Goal: Use online tool/utility: Utilize a website feature to perform a specific function

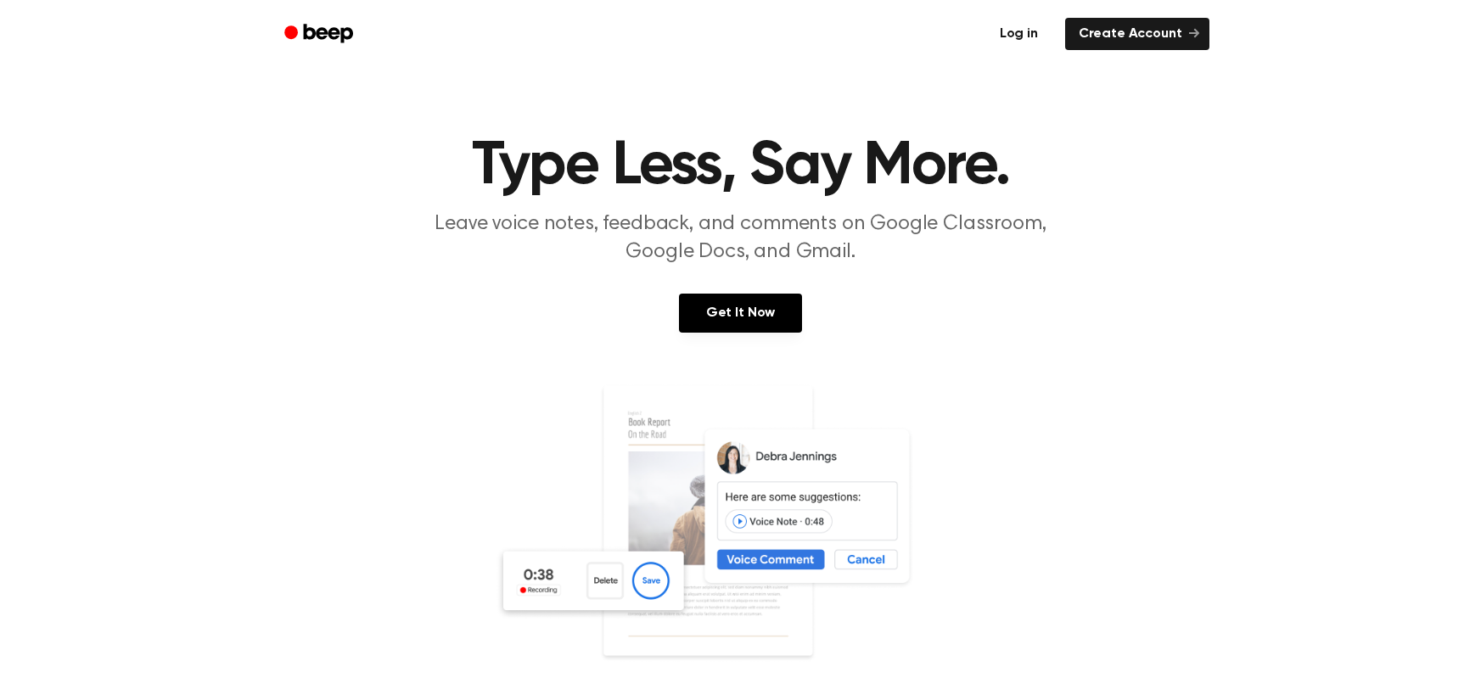
click at [1036, 39] on link "Log in" at bounding box center [1019, 33] width 72 height 39
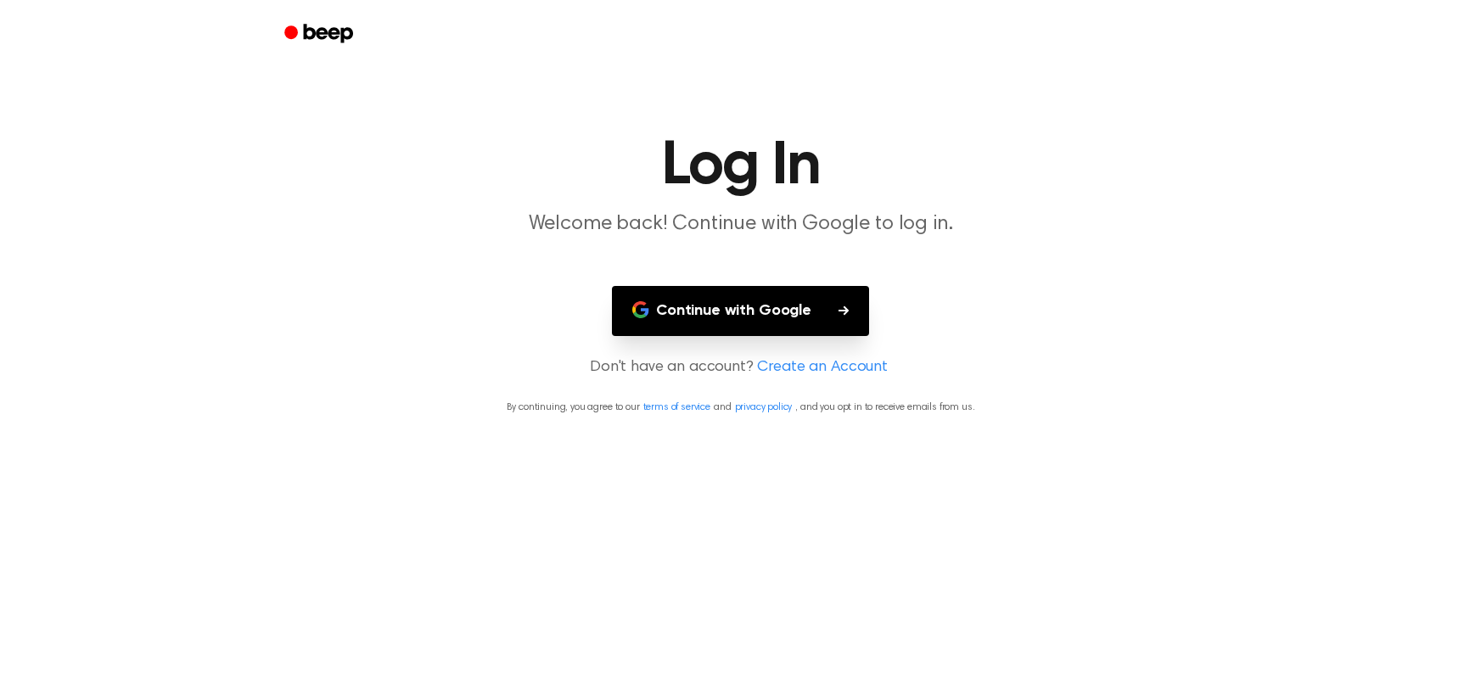
click at [757, 283] on main "Log In Welcome back! Continue with Google to log in. Continue with Google Don't…" at bounding box center [740, 344] width 1481 height 689
click at [740, 319] on button "Continue with Google" at bounding box center [740, 311] width 257 height 50
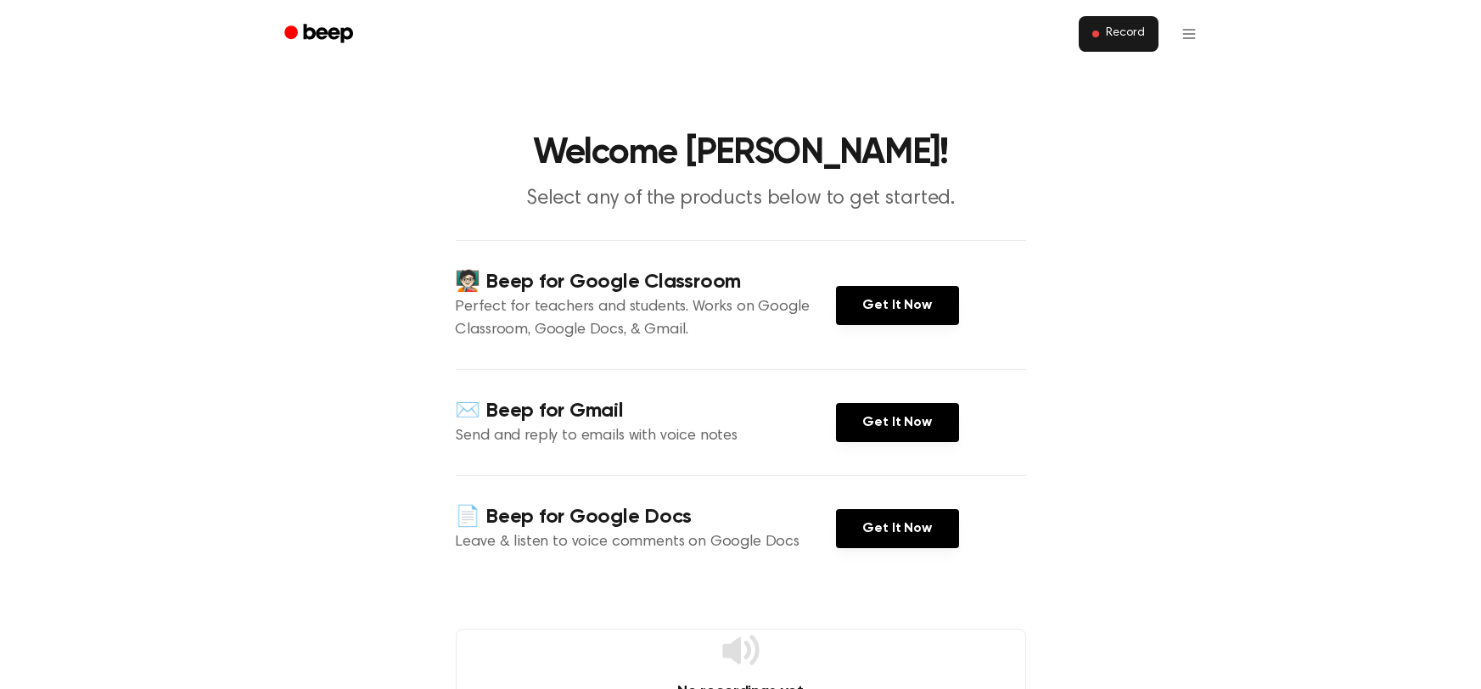
click at [1114, 25] on button "Record" at bounding box center [1118, 34] width 79 height 36
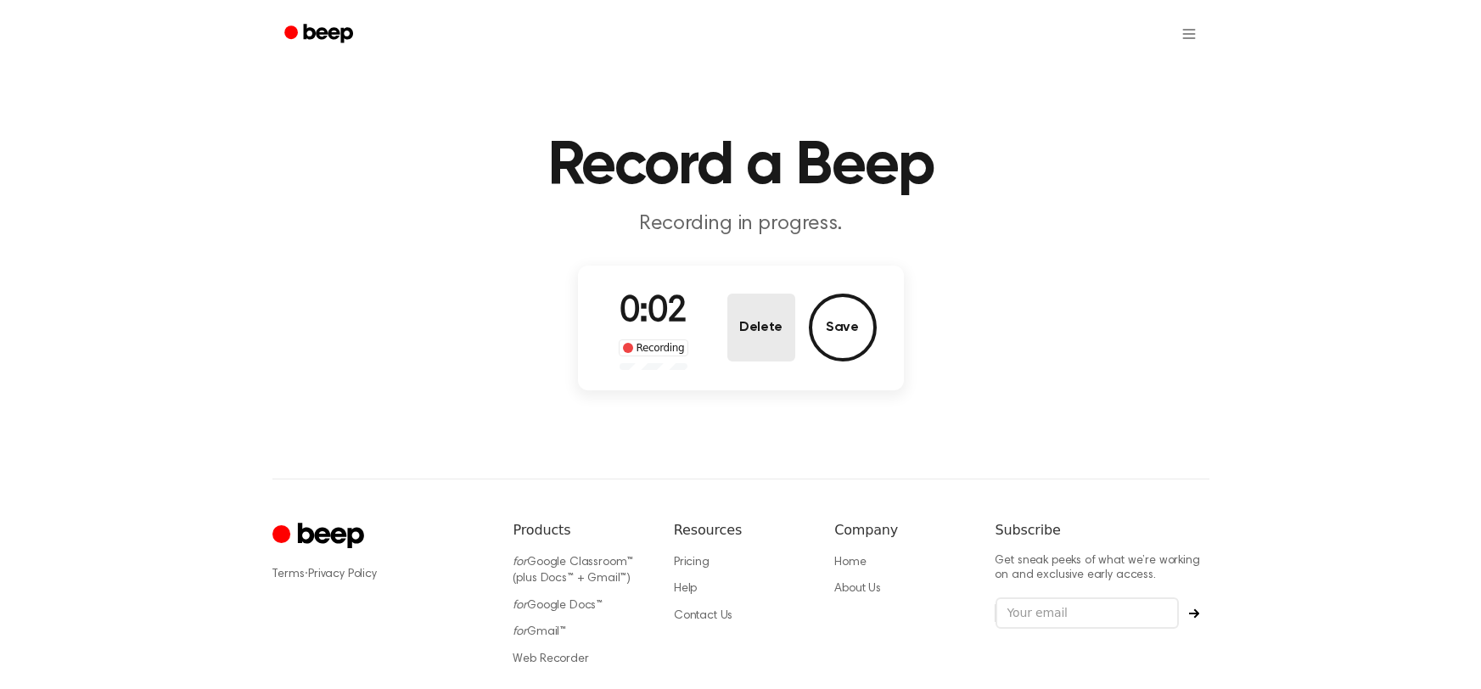
click at [779, 330] on button "Delete" at bounding box center [761, 328] width 68 height 68
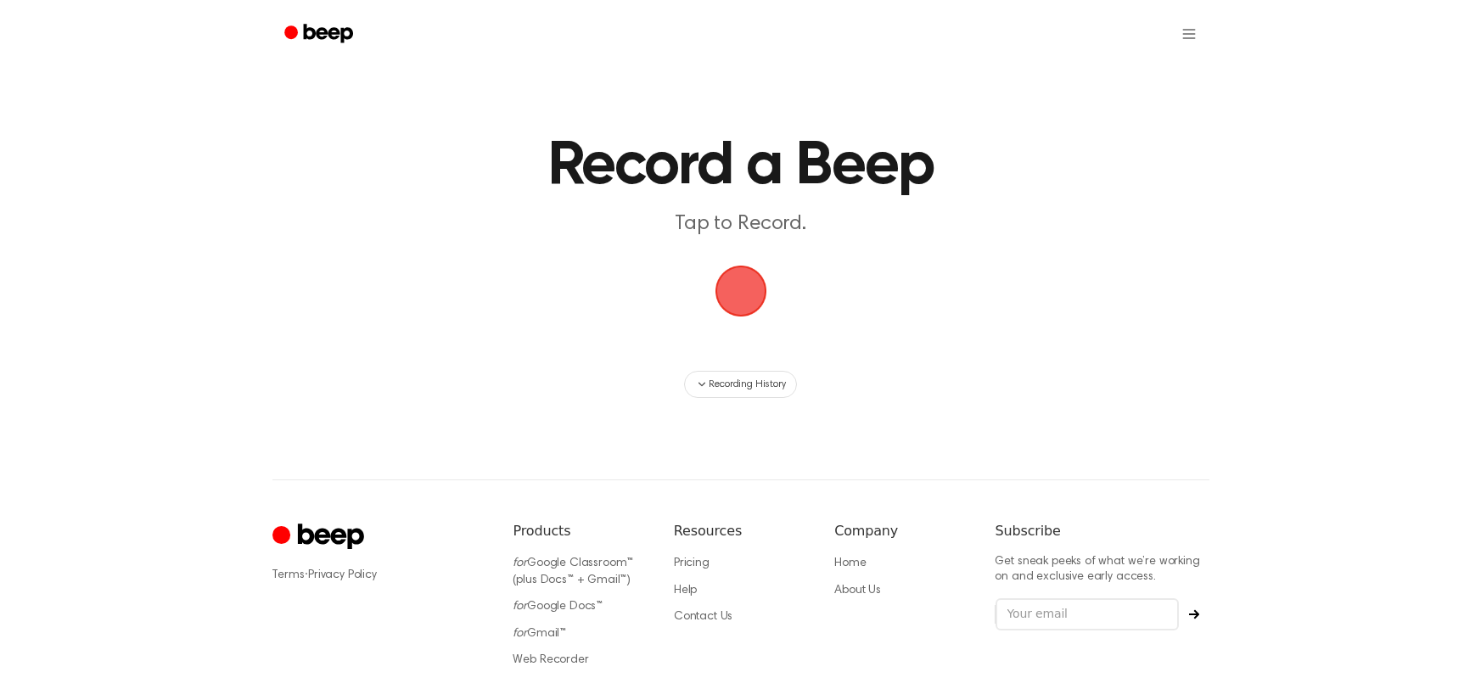
click at [721, 268] on span "button" at bounding box center [740, 291] width 55 height 55
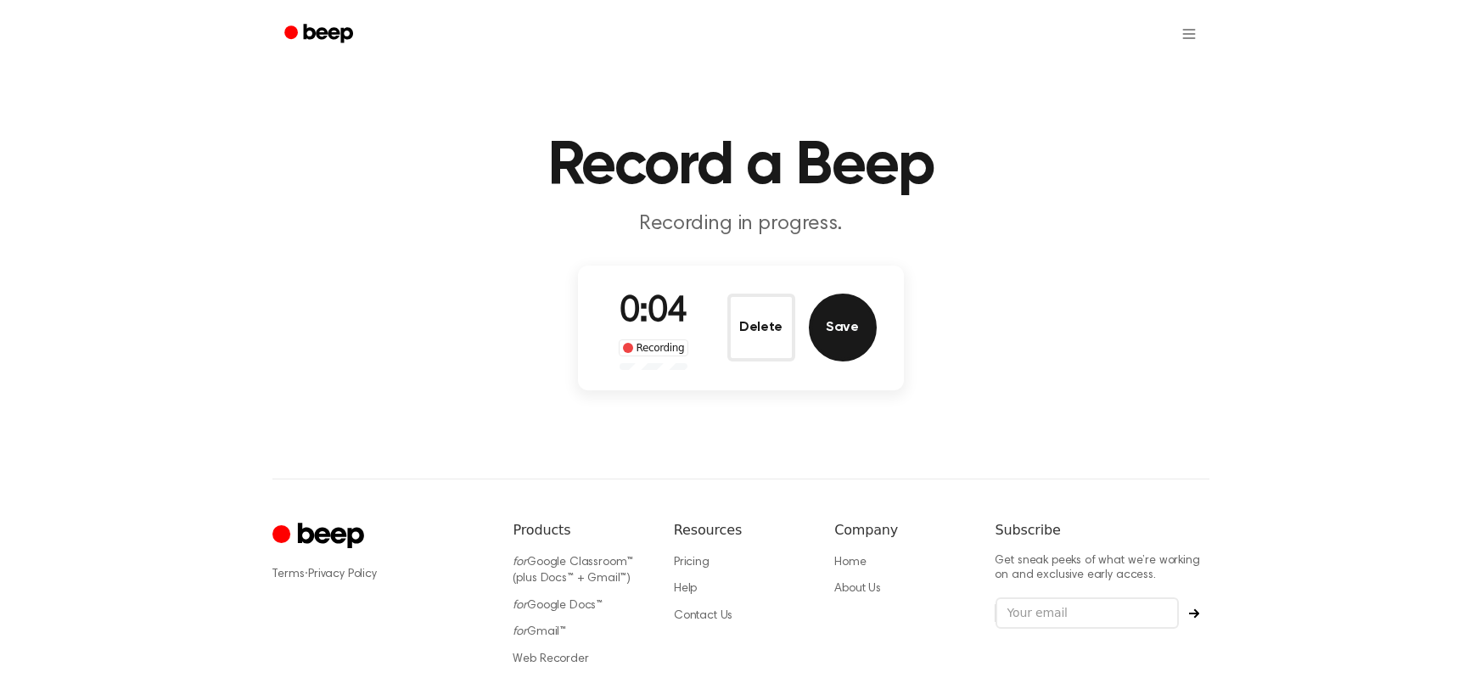
click at [845, 340] on button "Save" at bounding box center [843, 328] width 68 height 68
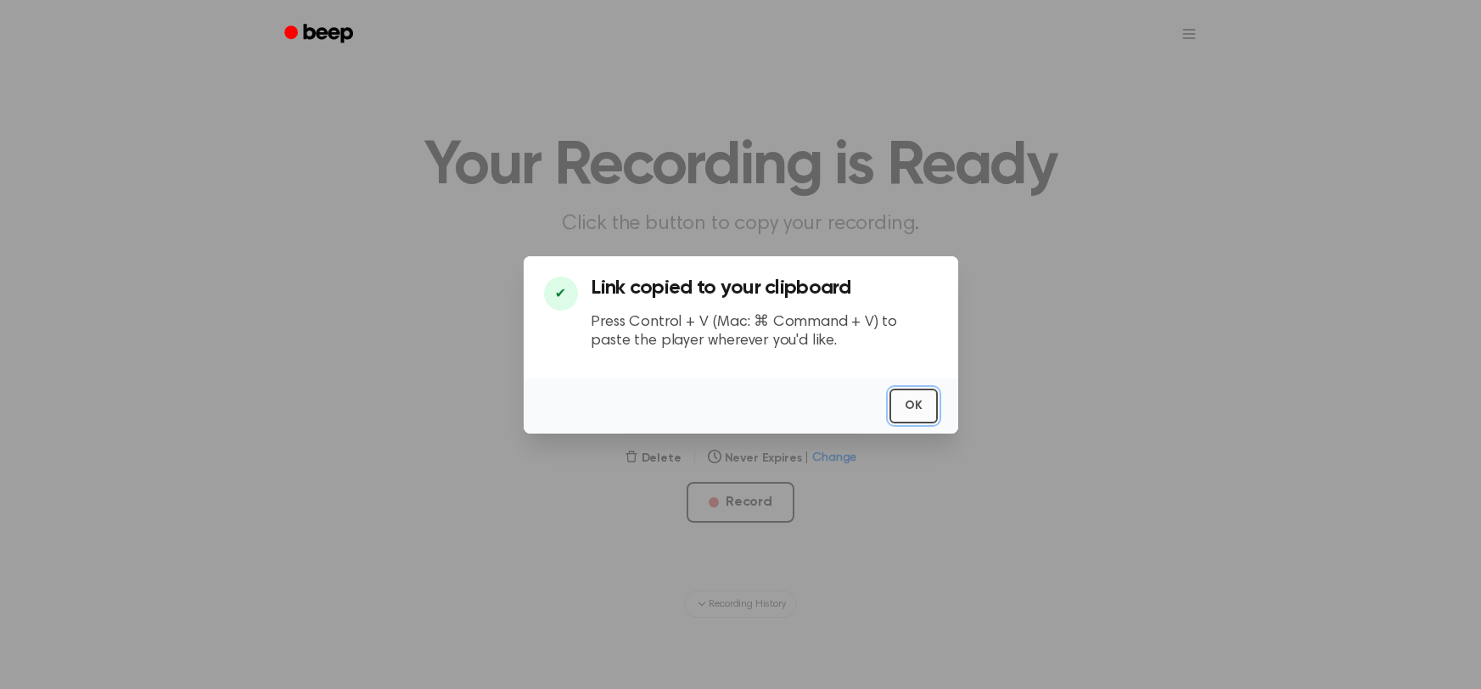
click at [912, 407] on button "OK" at bounding box center [914, 406] width 48 height 35
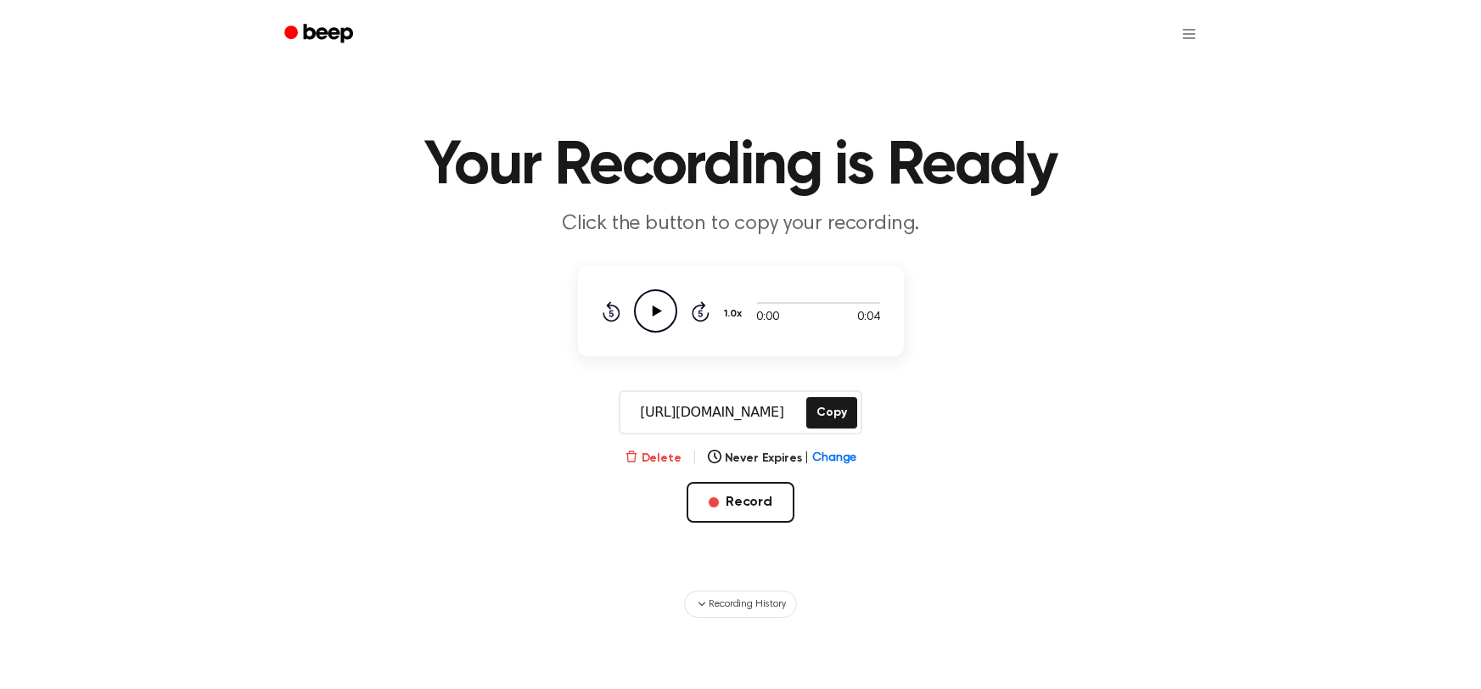
click at [667, 454] on button "Delete" at bounding box center [653, 459] width 57 height 18
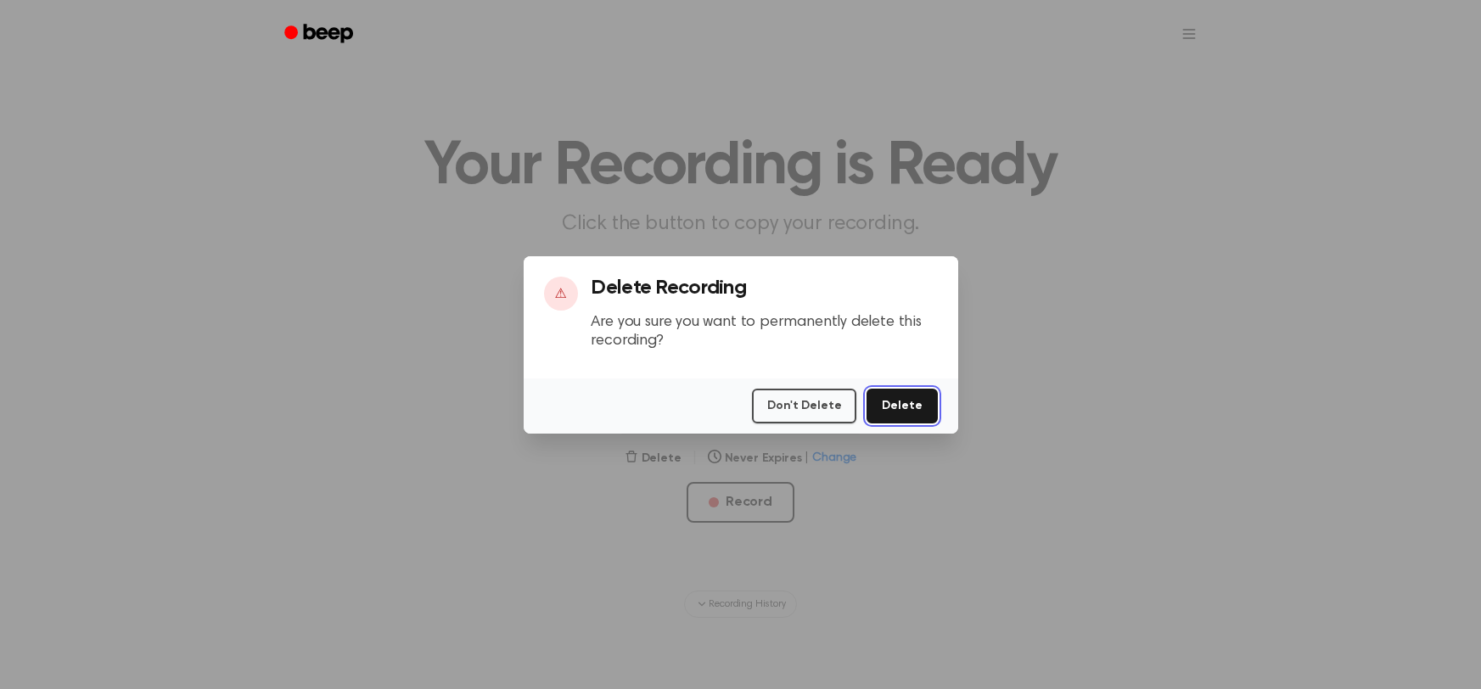
click at [899, 418] on button "Delete" at bounding box center [902, 406] width 70 height 35
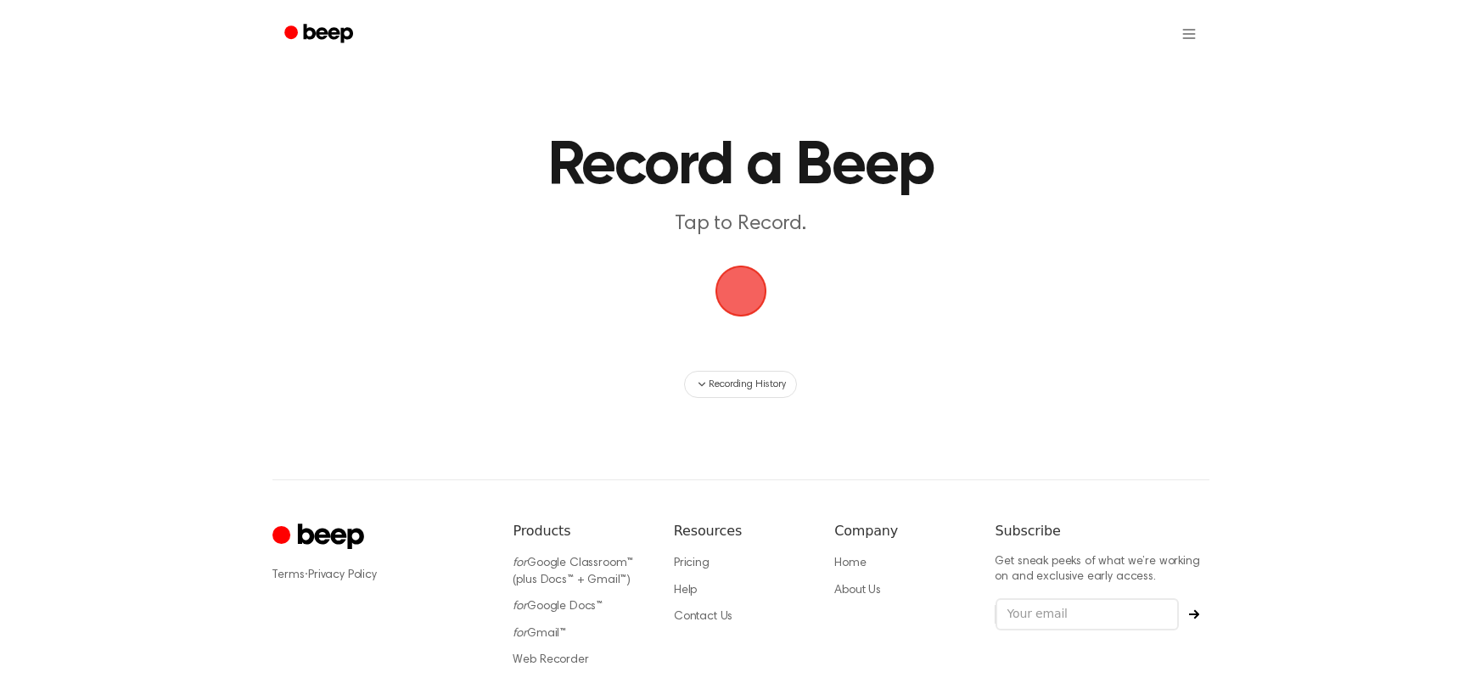
click at [739, 293] on span "button" at bounding box center [740, 290] width 77 height 77
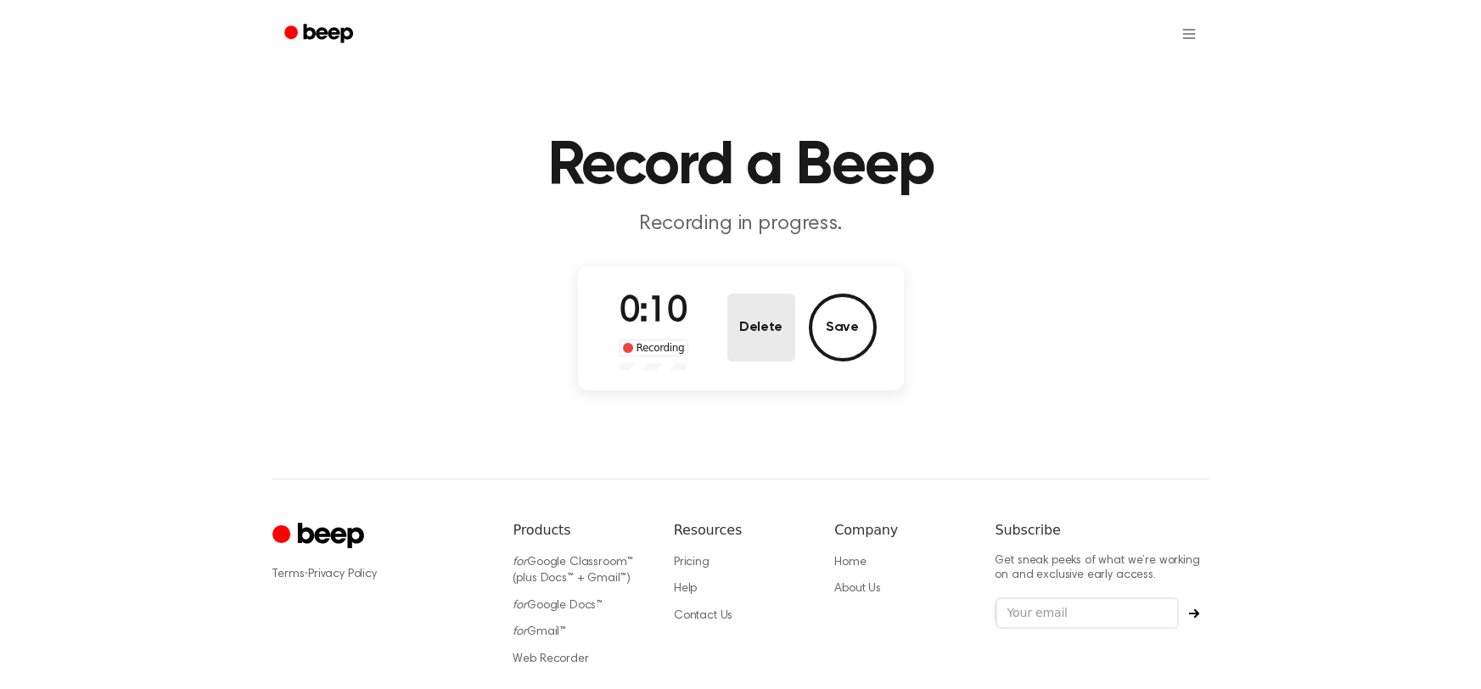
click at [774, 338] on button "Delete" at bounding box center [761, 328] width 68 height 68
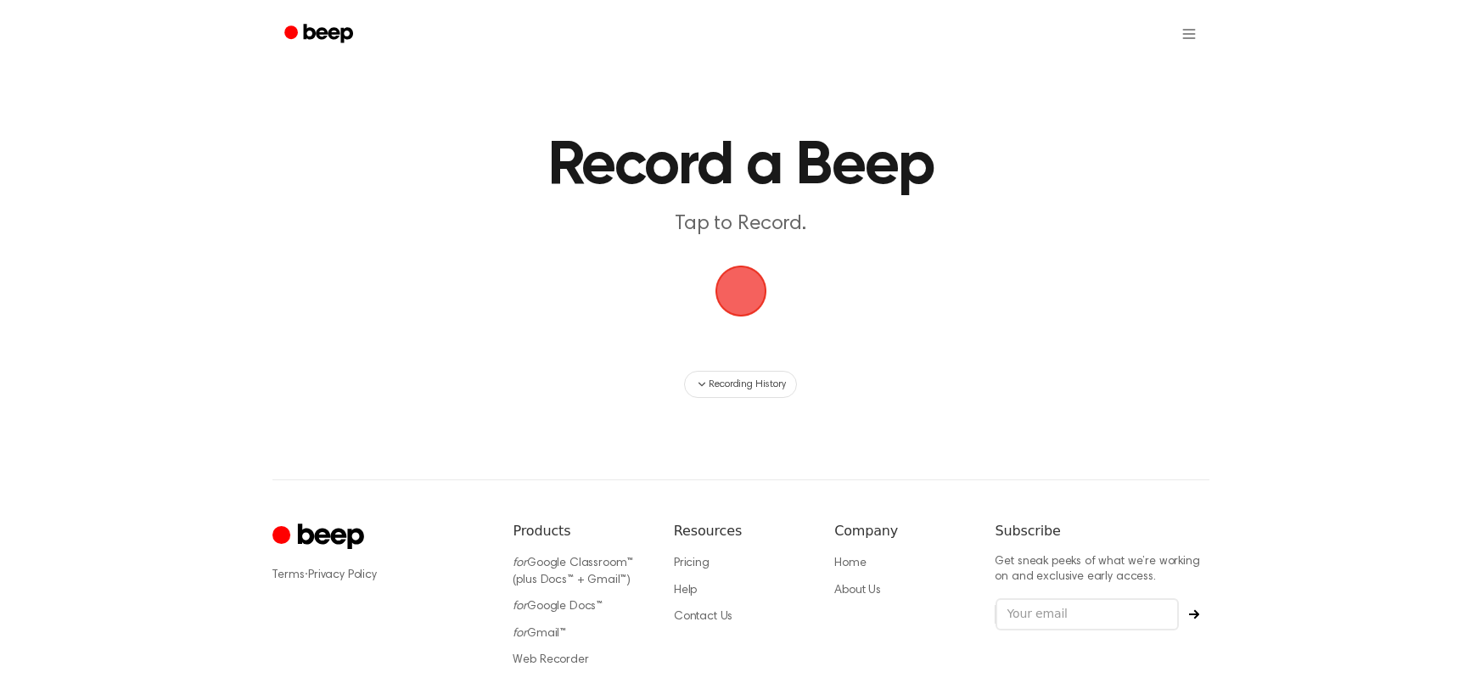
click at [744, 295] on span "button" at bounding box center [739, 290] width 71 height 71
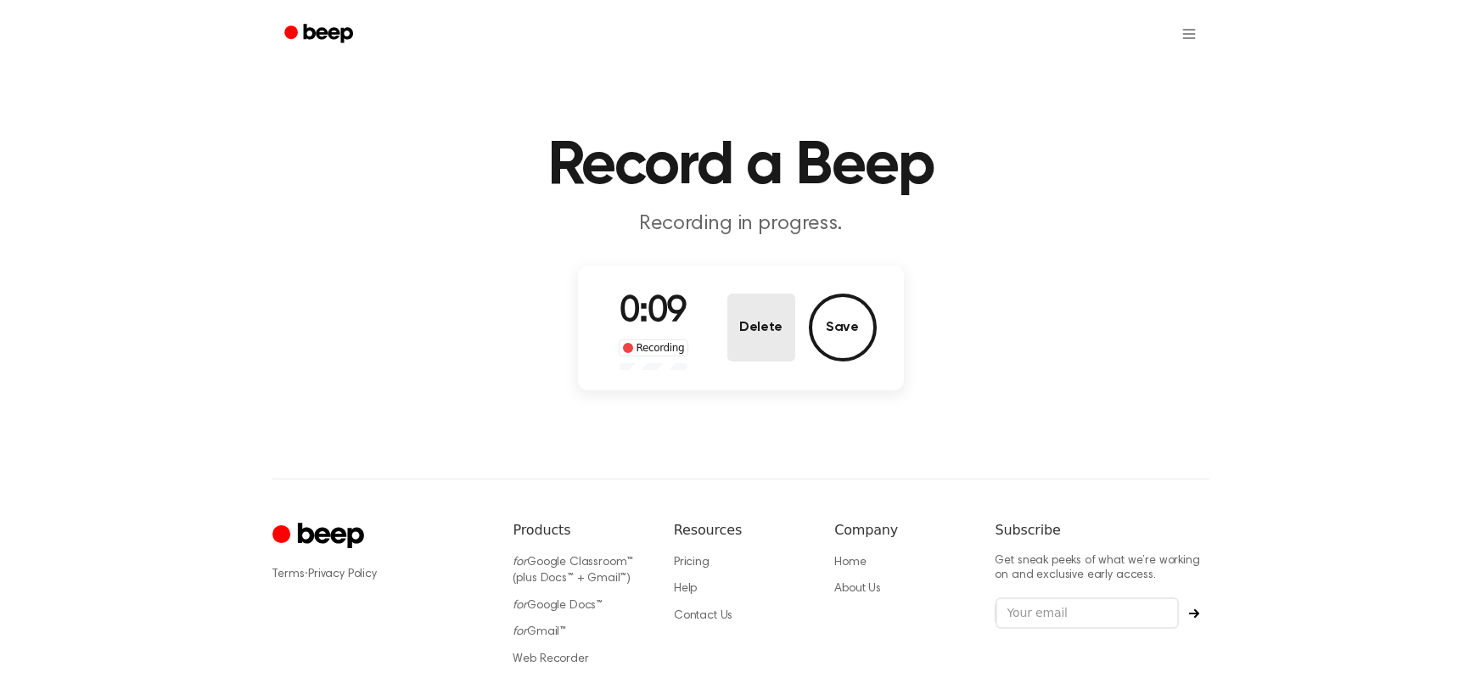
click at [785, 336] on button "Delete" at bounding box center [761, 328] width 68 height 68
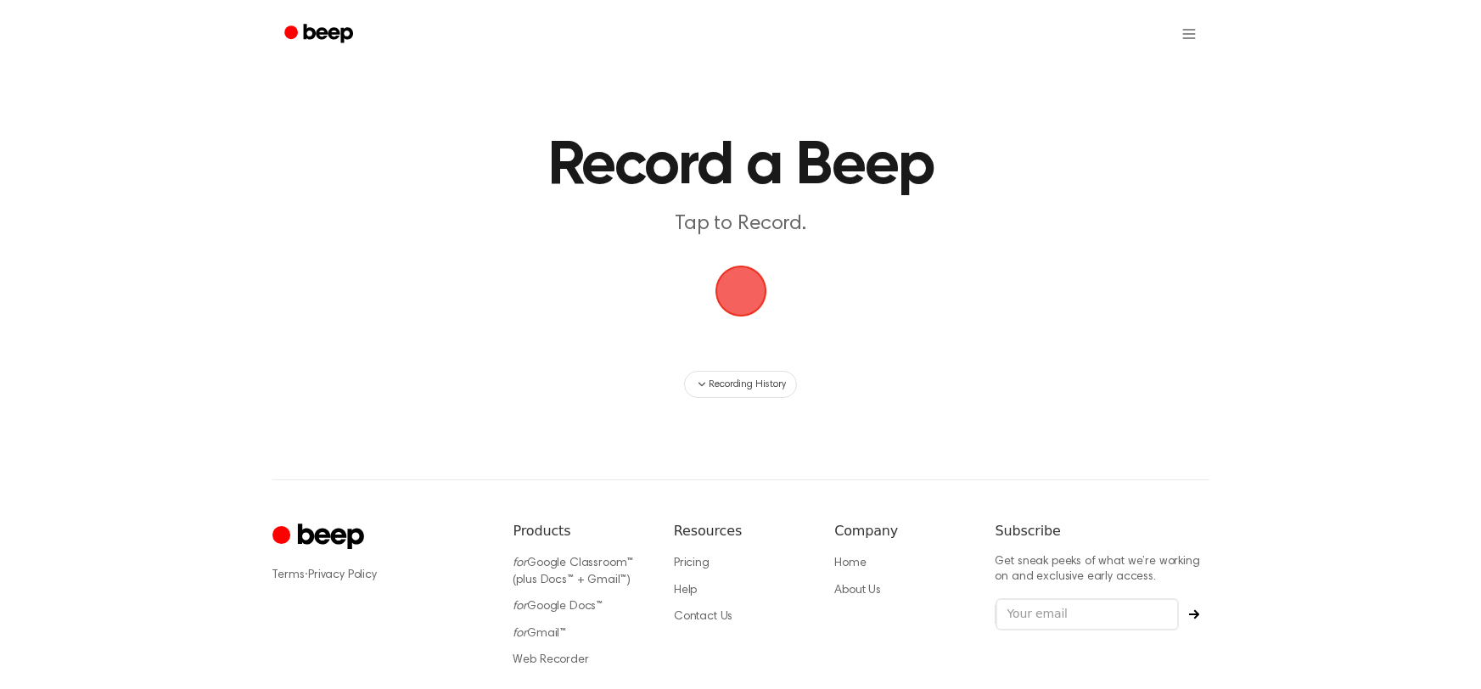
click at [743, 294] on span "button" at bounding box center [740, 291] width 58 height 58
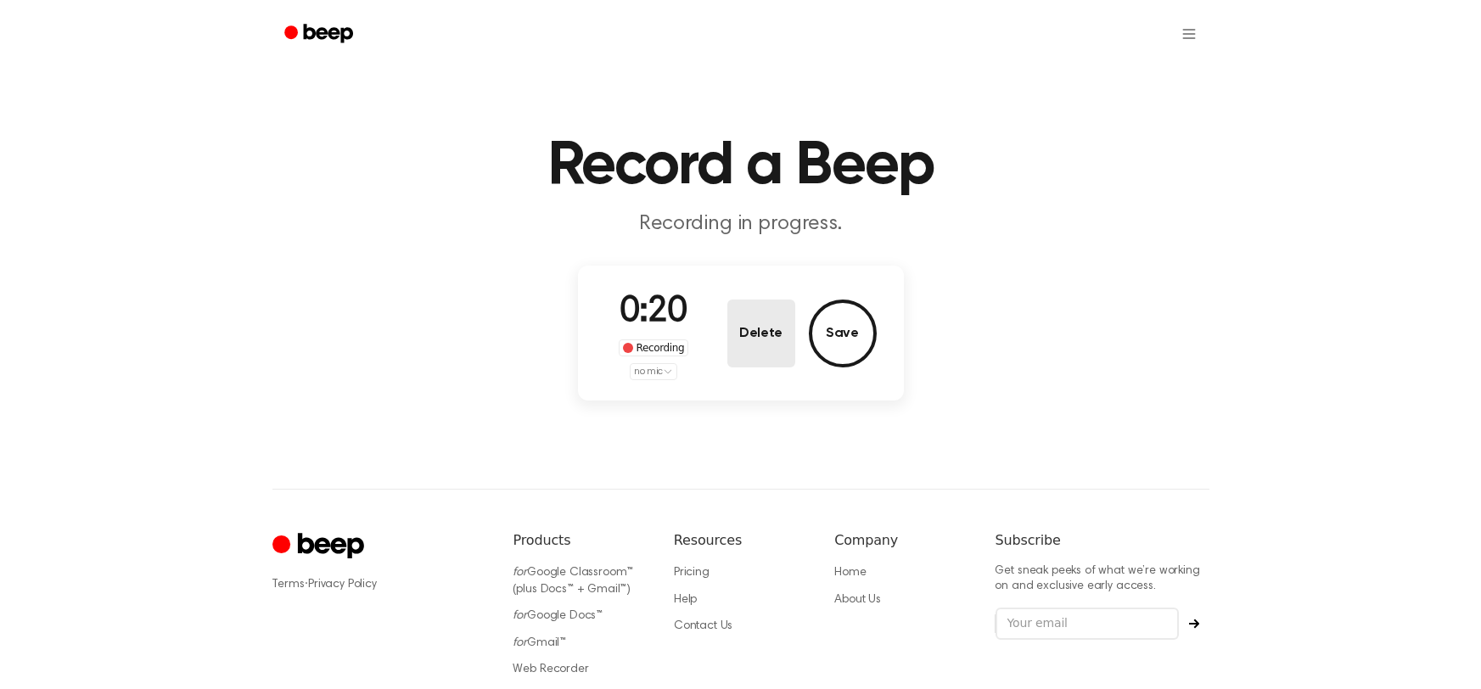
click at [769, 334] on button "Delete" at bounding box center [761, 334] width 68 height 68
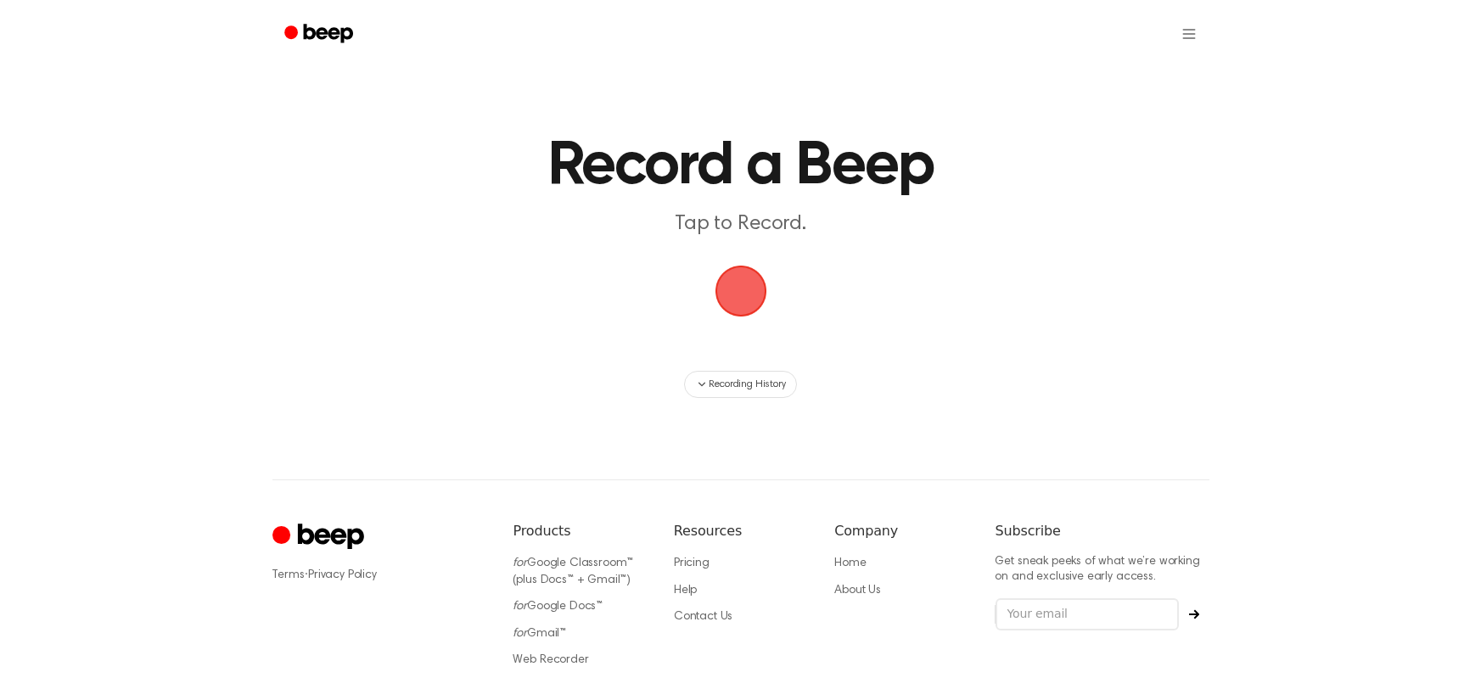
click at [744, 295] on span "button" at bounding box center [740, 291] width 73 height 73
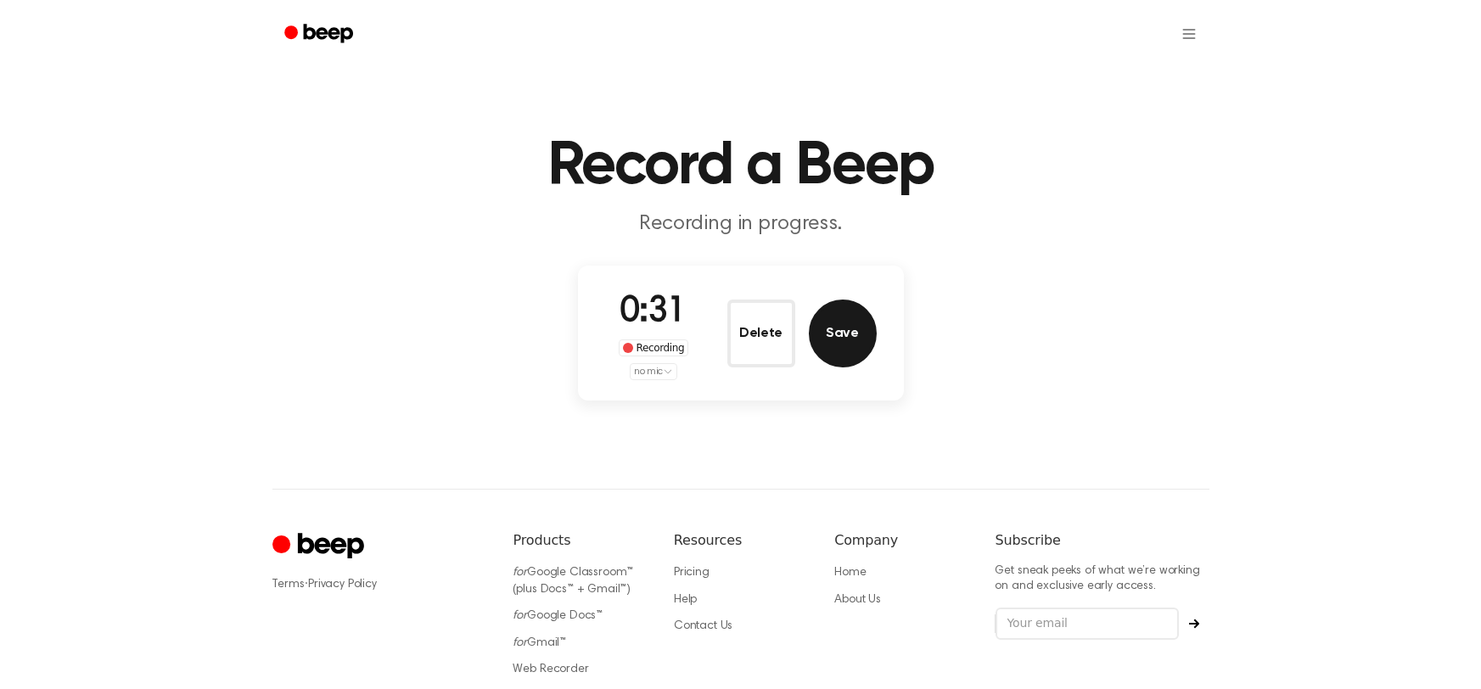
click at [834, 319] on button "Save" at bounding box center [843, 334] width 68 height 68
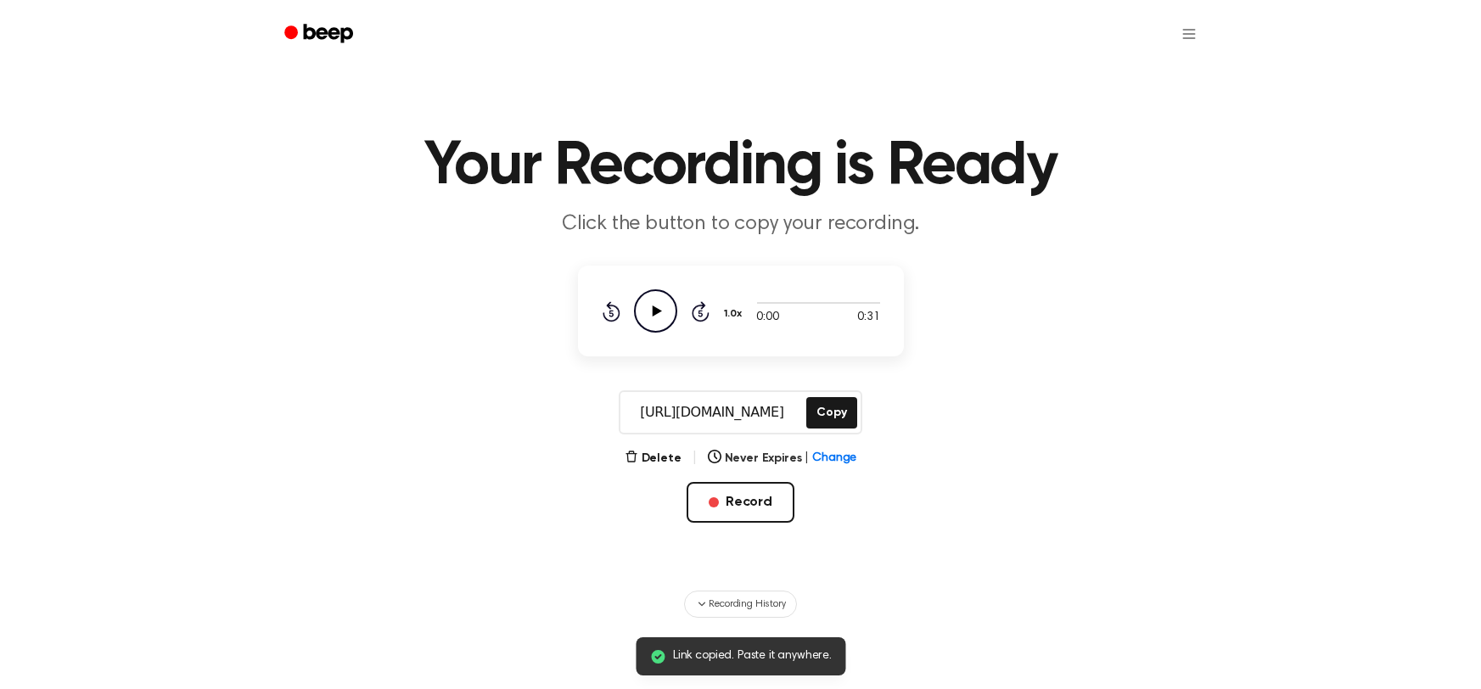
click at [642, 311] on icon "Play Audio" at bounding box center [655, 310] width 43 height 43
click at [662, 311] on icon "Pause Audio" at bounding box center [655, 310] width 43 height 43
click at [662, 311] on icon "Play Audio" at bounding box center [655, 310] width 43 height 43
click at [804, 322] on div "0:09 0:31" at bounding box center [818, 318] width 123 height 18
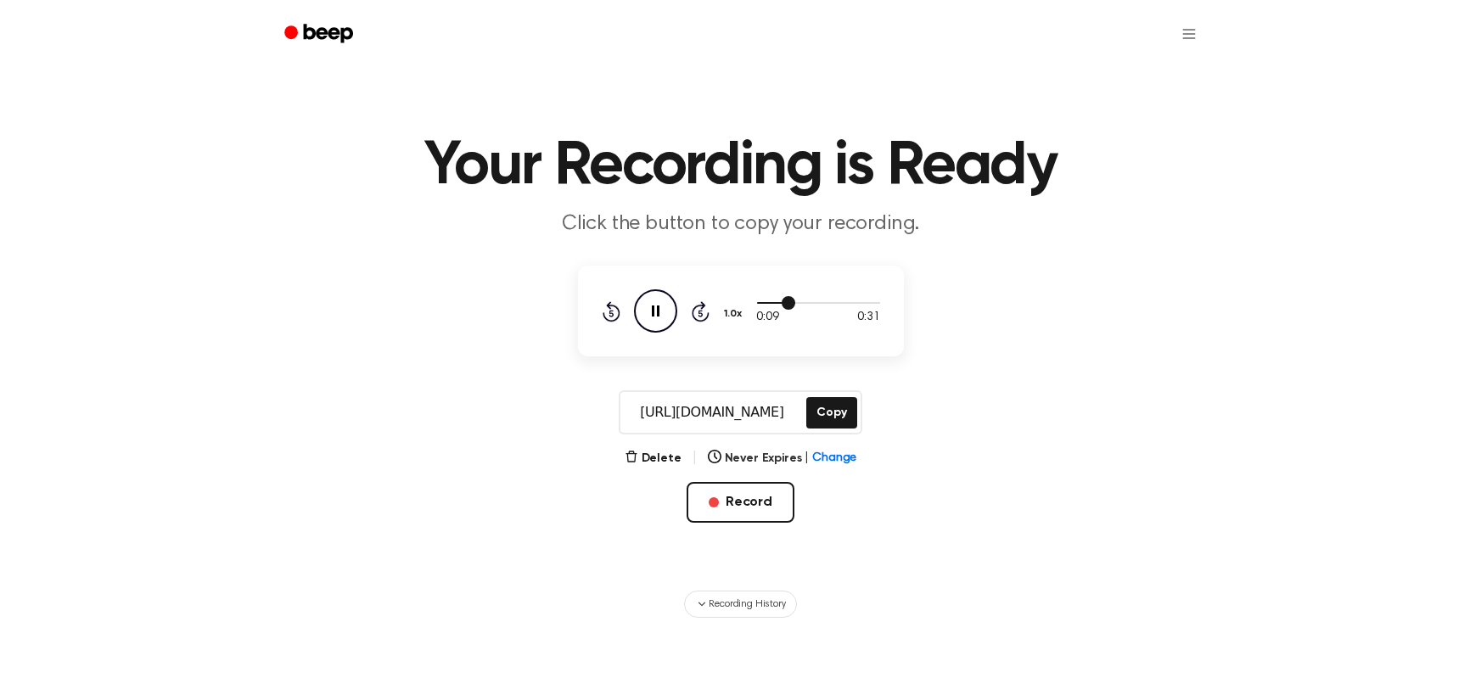
click at [789, 306] on span at bounding box center [789, 303] width 14 height 14
drag, startPoint x: 772, startPoint y: 303, endPoint x: 735, endPoint y: 303, distance: 36.5
click at [735, 303] on div "0:08 0:31 1.0x Rewind 5 seconds Pause Audio Skip 5 seconds" at bounding box center [741, 310] width 278 height 43
click at [855, 323] on div "0:09 0:31" at bounding box center [818, 318] width 123 height 18
click at [787, 299] on span at bounding box center [793, 303] width 14 height 14
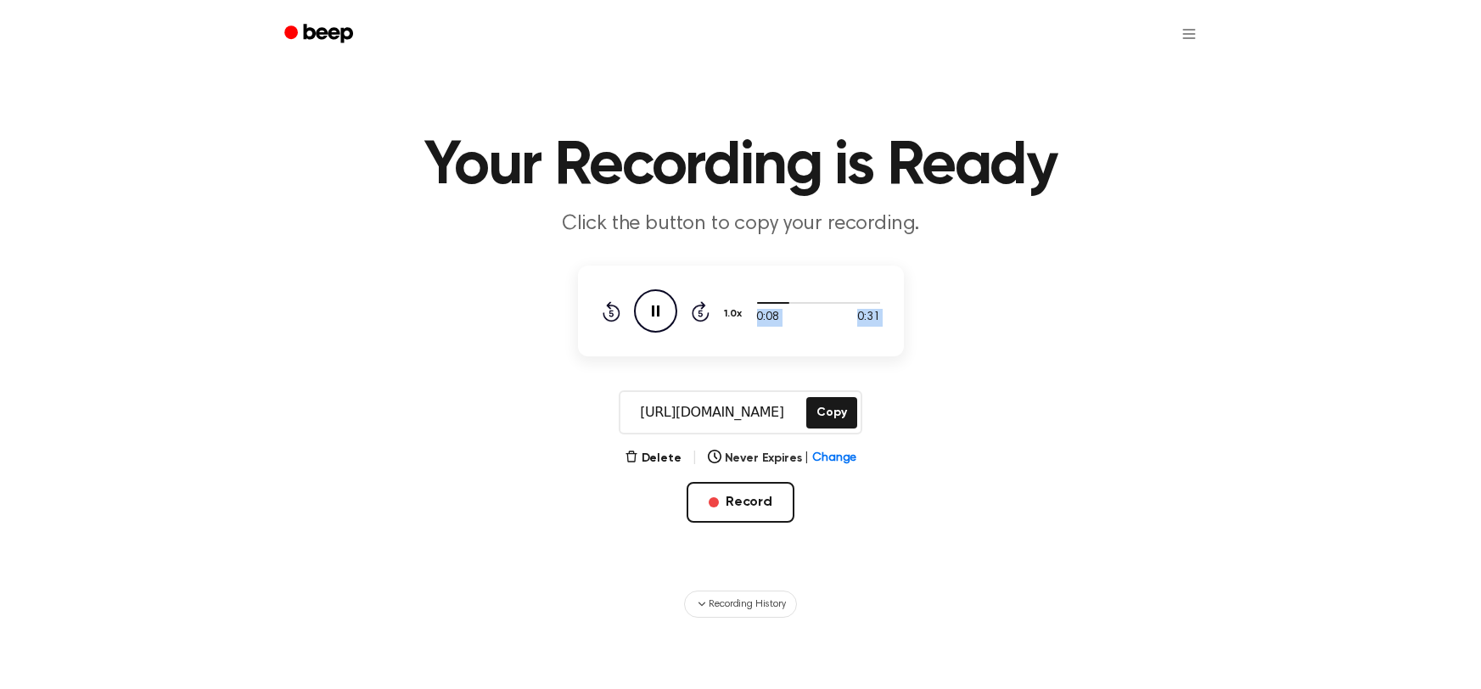
drag, startPoint x: 788, startPoint y: 299, endPoint x: 745, endPoint y: 300, distance: 42.4
click at [745, 300] on div "0:08 0:31 1.0x Rewind 5 seconds Pause Audio Skip 5 seconds" at bounding box center [741, 310] width 278 height 43
click at [780, 301] on span at bounding box center [784, 303] width 14 height 14
drag, startPoint x: 780, startPoint y: 301, endPoint x: 752, endPoint y: 300, distance: 28.0
click at [752, 300] on div "0:06 0:31 1.0x Rewind 5 seconds Pause Audio Skip 5 seconds" at bounding box center [741, 310] width 278 height 43
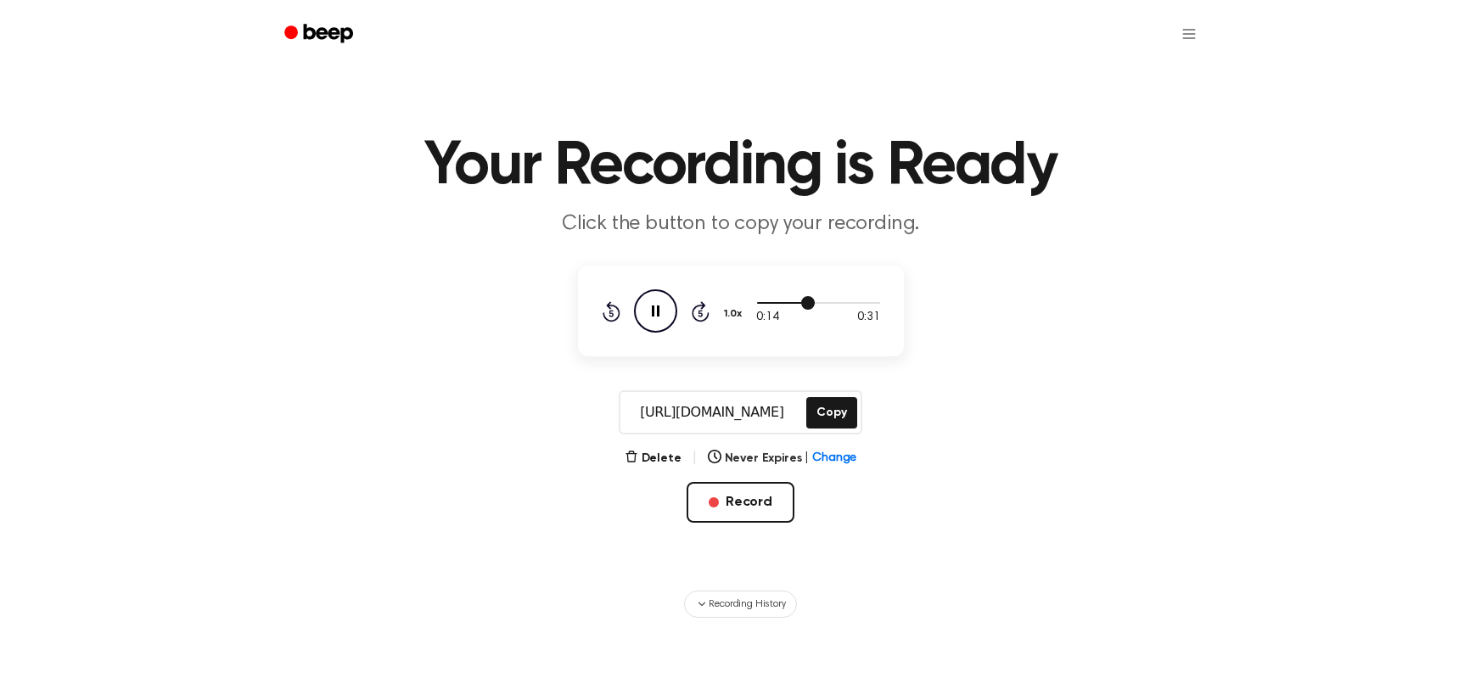
click at [763, 308] on div at bounding box center [818, 302] width 123 height 14
click at [668, 311] on icon "Pause Audio" at bounding box center [655, 310] width 43 height 43
drag, startPoint x: 675, startPoint y: 236, endPoint x: 689, endPoint y: 387, distance: 151.8
click at [689, 387] on main "Your Recording is Ready Click the button to copy your recording. 0:03 0:31 1.0x…" at bounding box center [740, 309] width 1481 height 618
click at [695, 368] on main "Your Recording is Ready Click the button to copy your recording. 0:03 0:31 1.0x…" at bounding box center [740, 309] width 1481 height 618
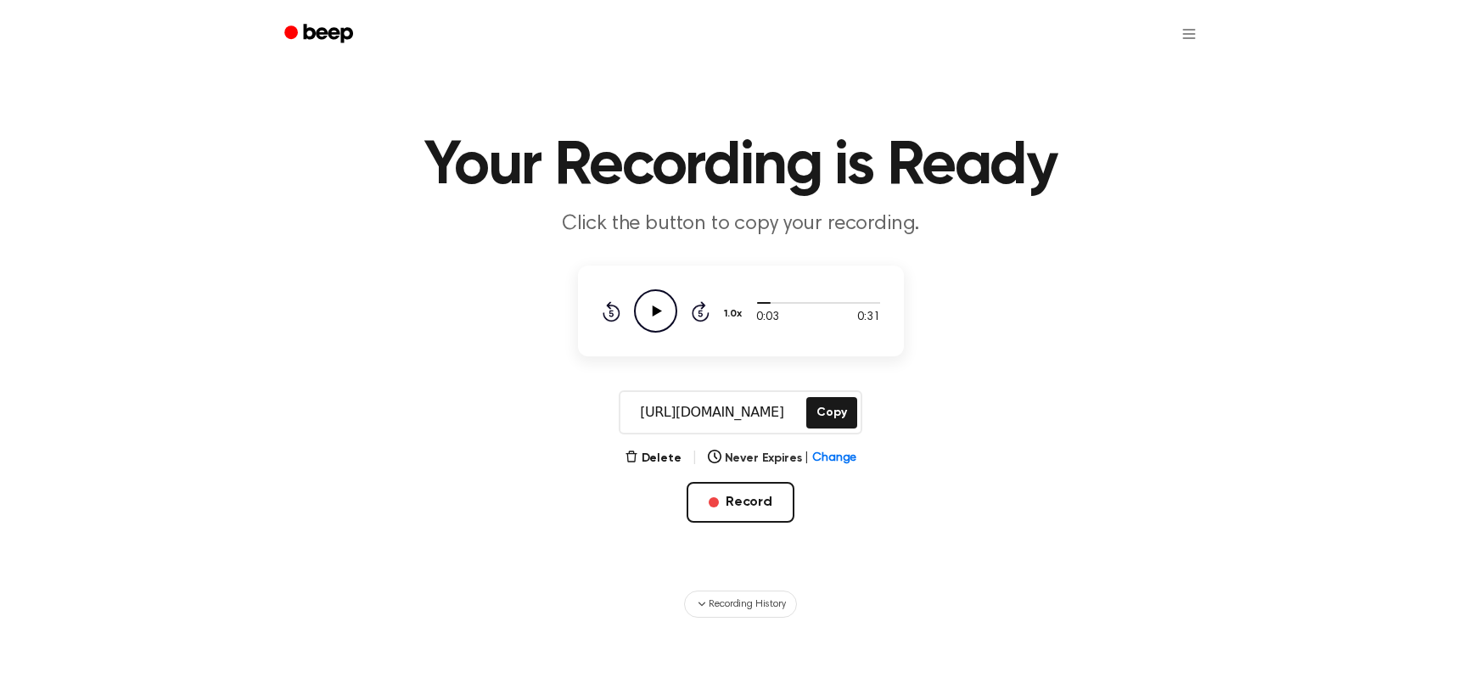
click at [654, 318] on icon "Play Audio" at bounding box center [655, 310] width 43 height 43
click at [729, 492] on button "Record" at bounding box center [741, 502] width 108 height 41
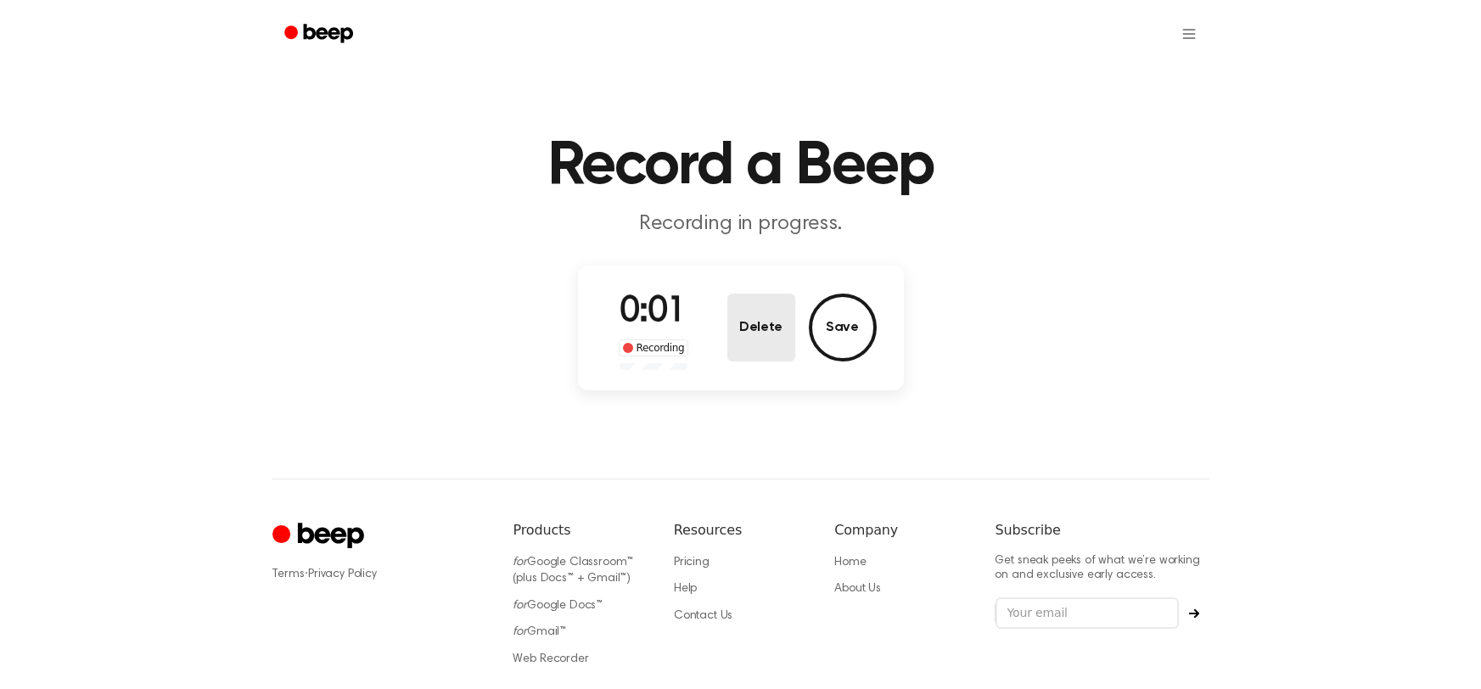
click at [777, 330] on button "Delete" at bounding box center [761, 328] width 68 height 68
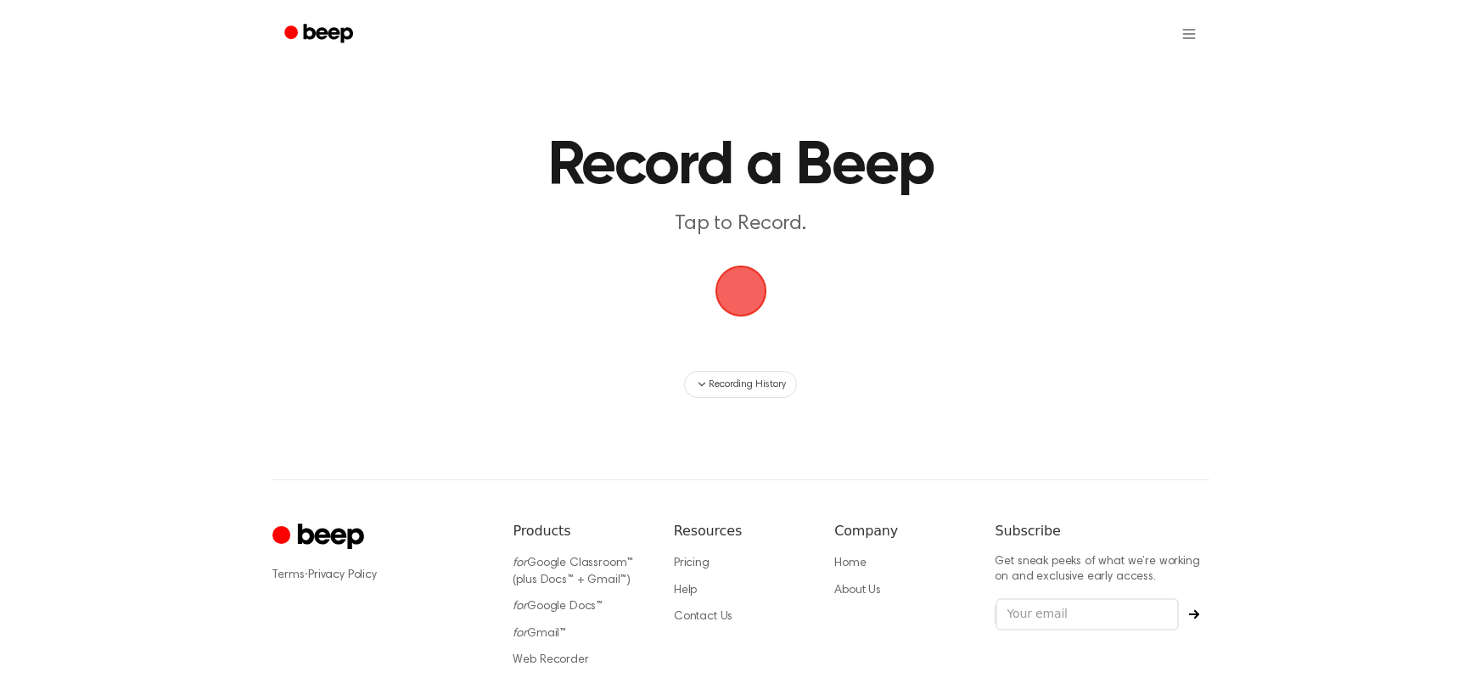
click at [749, 306] on span "button" at bounding box center [740, 290] width 77 height 77
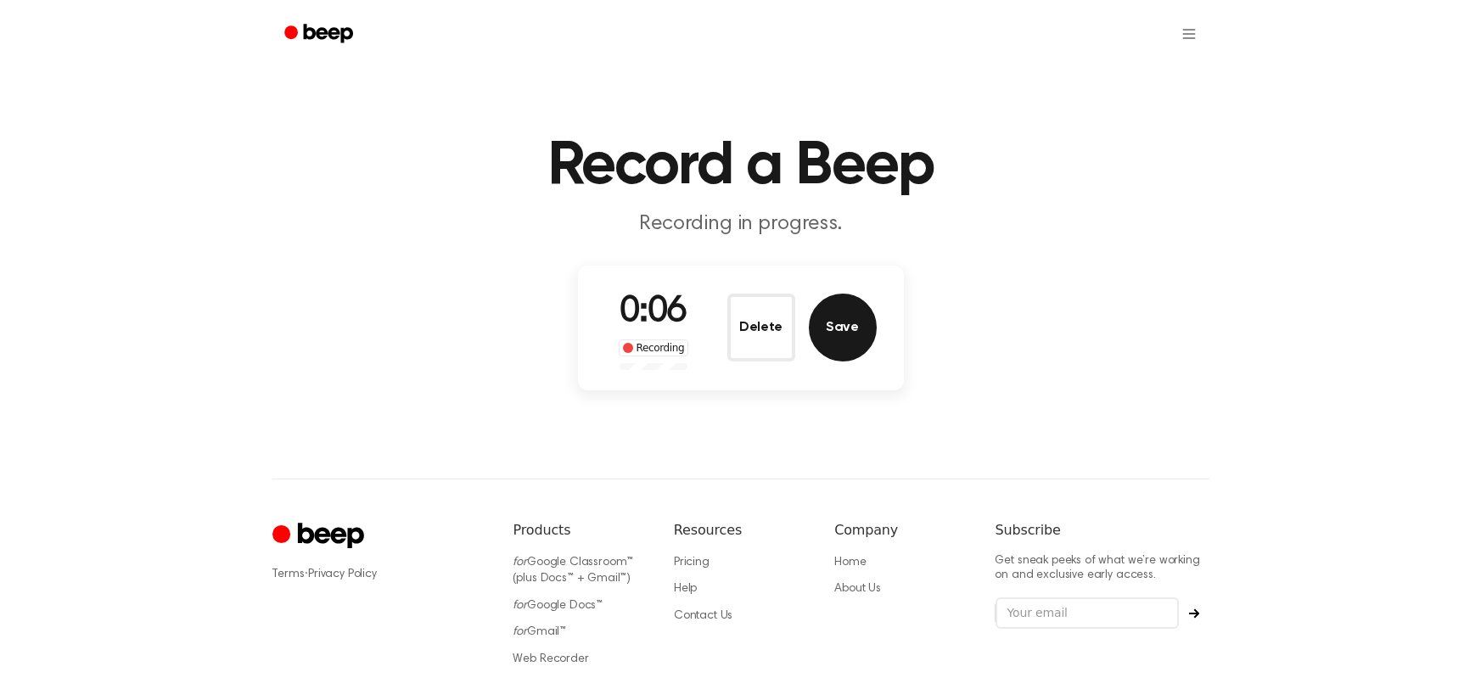
click at [838, 323] on button "Save" at bounding box center [843, 328] width 68 height 68
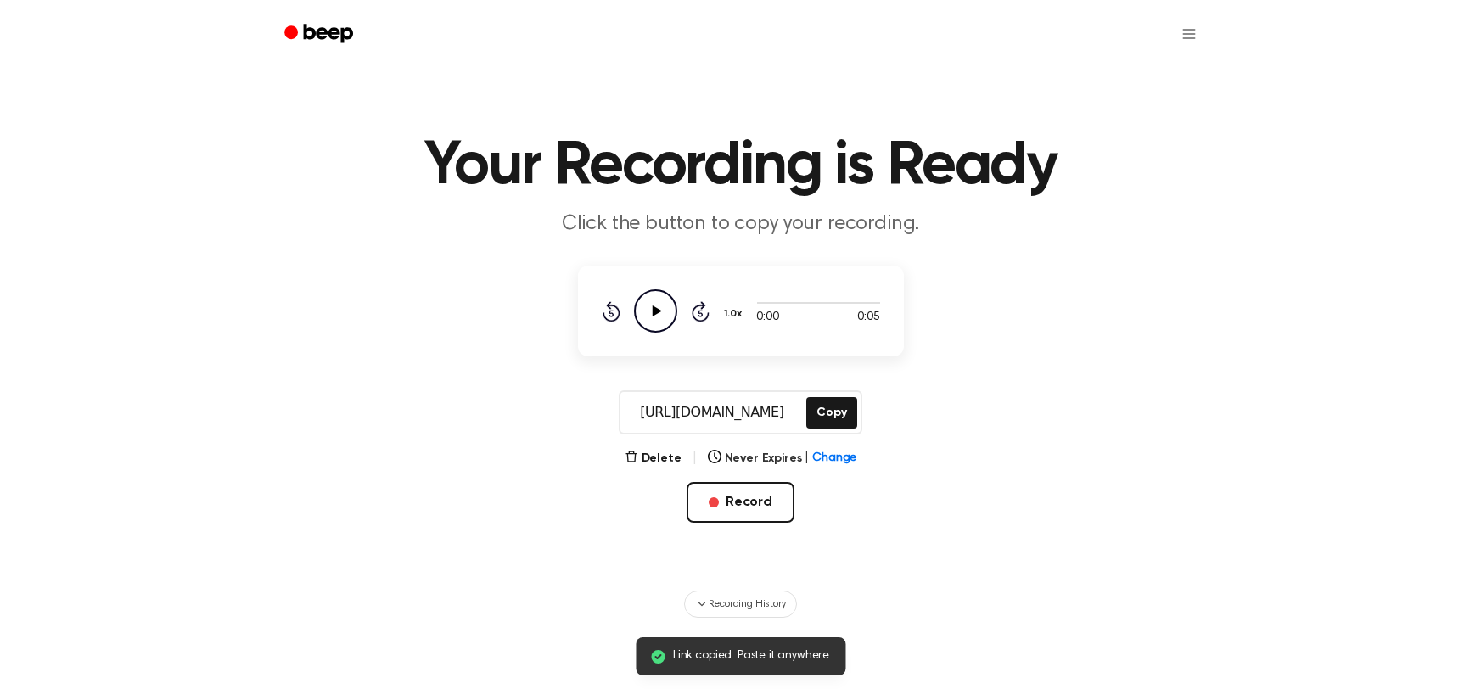
click at [672, 319] on icon "Play Audio" at bounding box center [655, 310] width 43 height 43
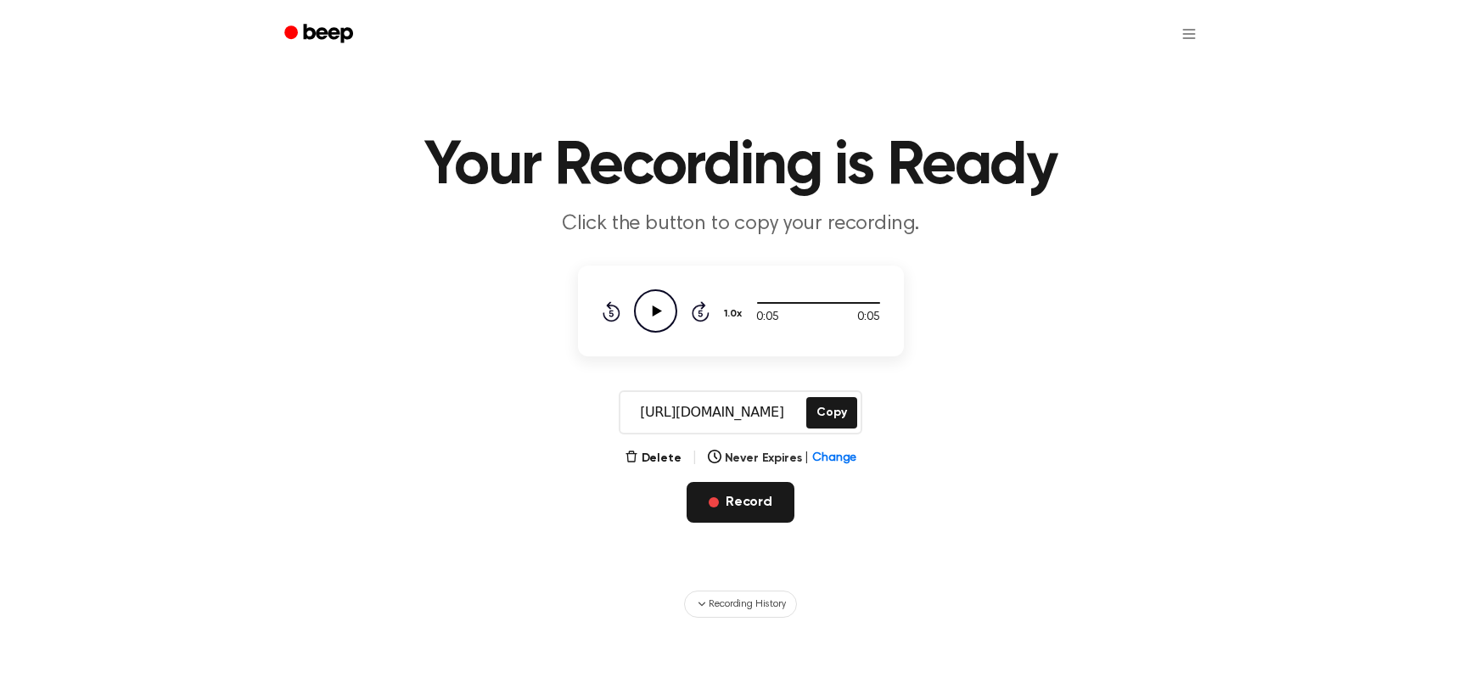
click at [762, 483] on button "Record" at bounding box center [741, 502] width 108 height 41
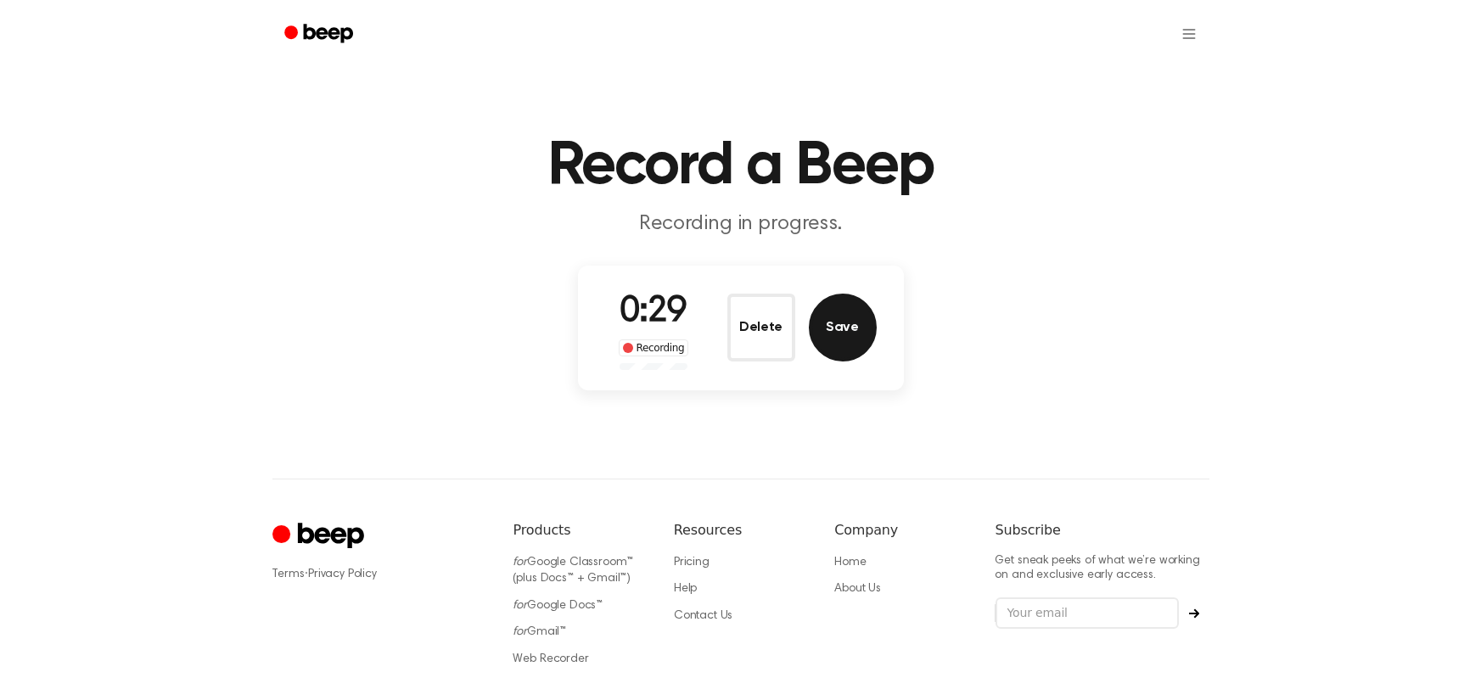
click at [833, 331] on button "Save" at bounding box center [843, 328] width 68 height 68
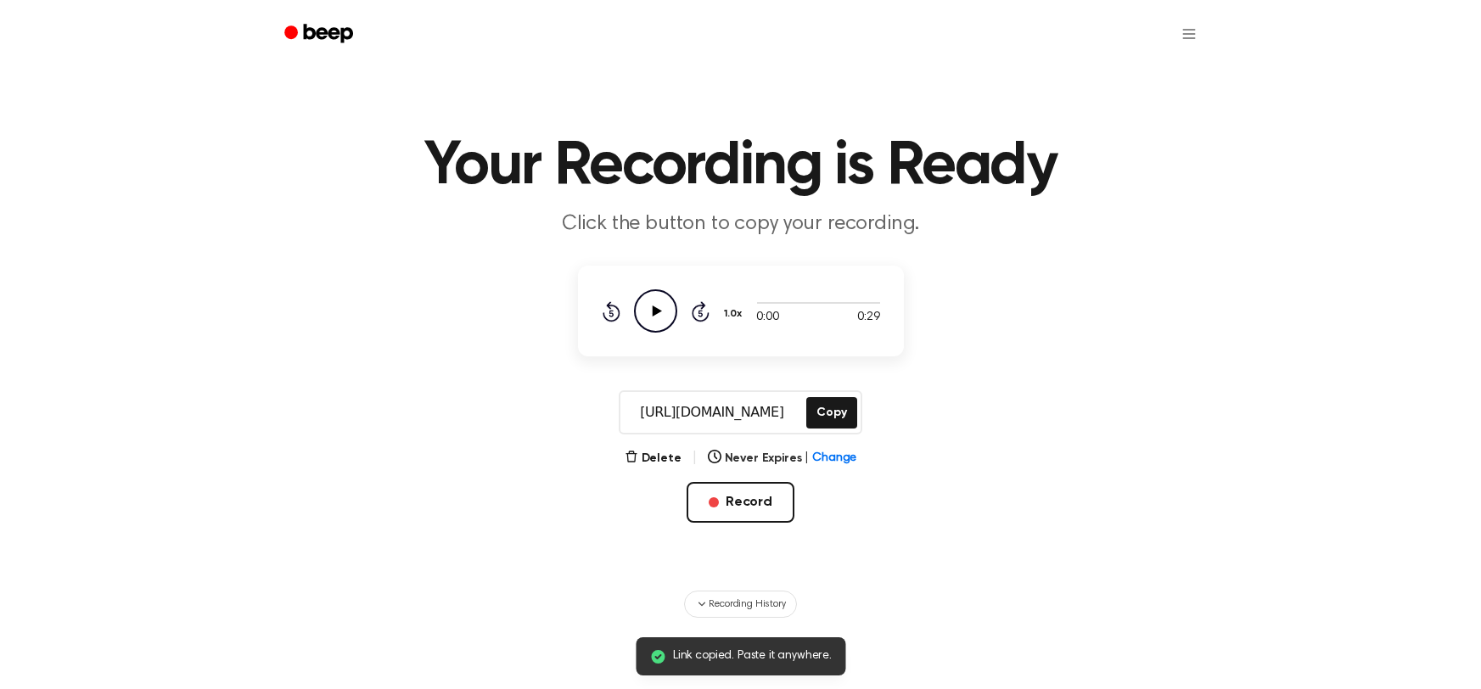
click at [643, 305] on icon "Play Audio" at bounding box center [655, 310] width 43 height 43
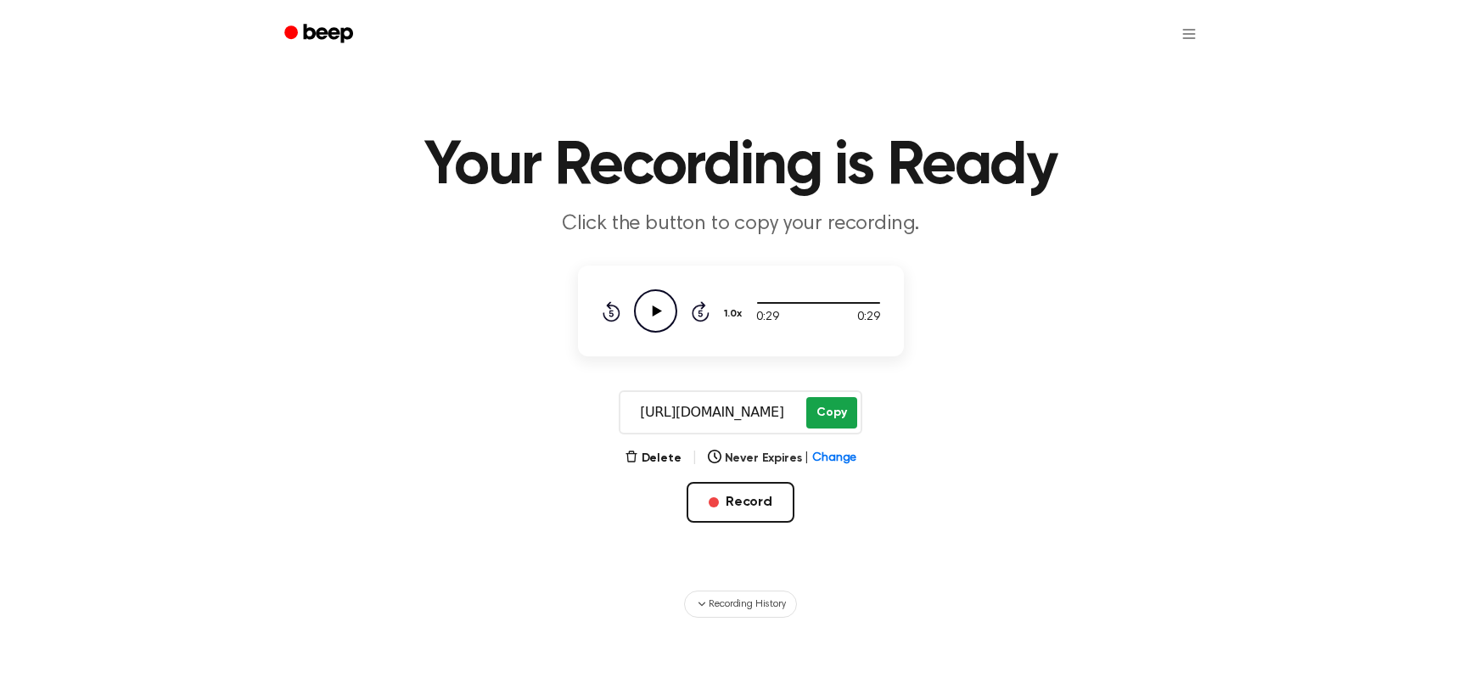
click at [840, 410] on button "Copy" at bounding box center [831, 412] width 50 height 31
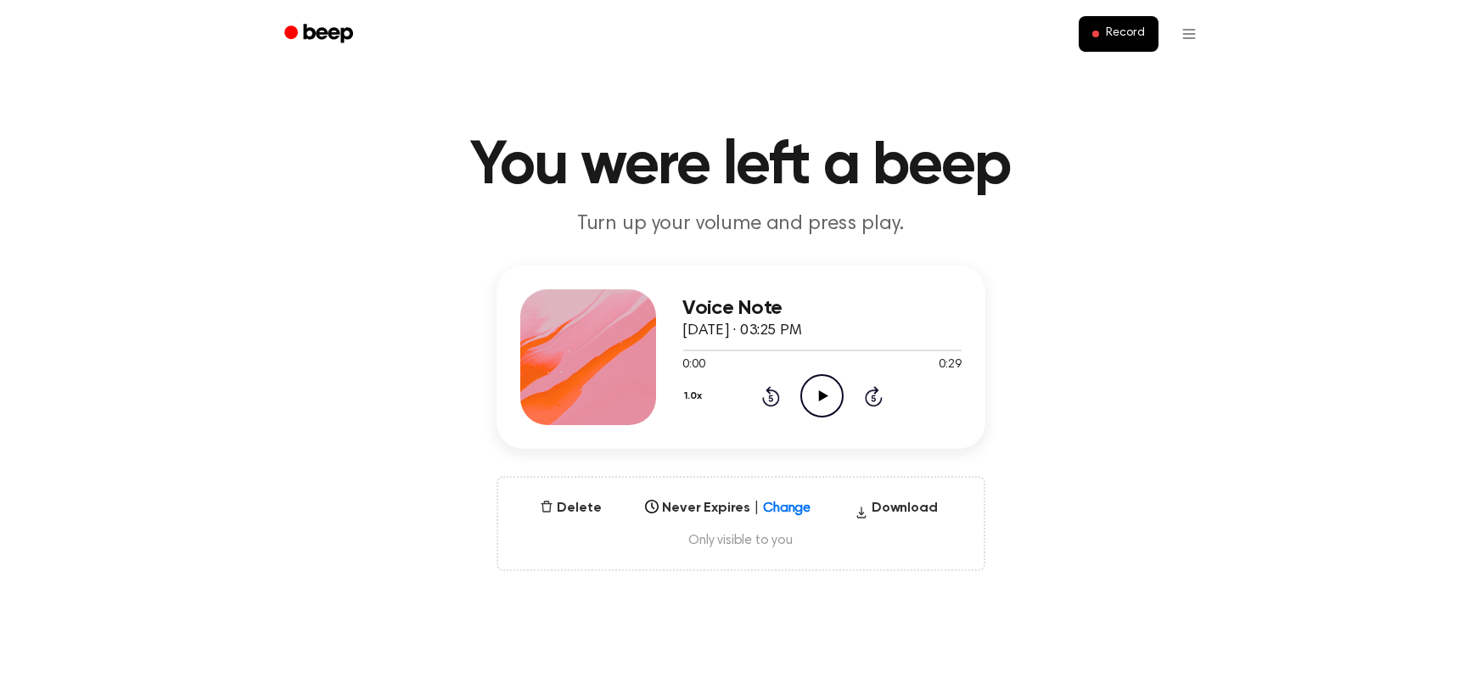
click at [814, 407] on icon "Play Audio" at bounding box center [821, 395] width 43 height 43
click at [815, 404] on icon "Pause Audio" at bounding box center [821, 395] width 43 height 43
click at [833, 390] on icon "Play Audio" at bounding box center [821, 395] width 43 height 43
